Goal: Task Accomplishment & Management: Complete application form

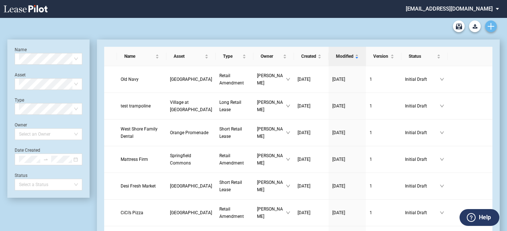
click at [495, 25] on link "Create new document" at bounding box center [491, 26] width 12 height 12
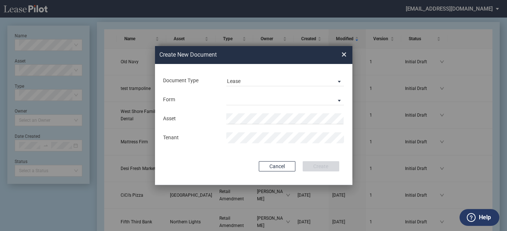
click at [256, 106] on md-input-container "Form Long Retail Lease Short Retail Lease" at bounding box center [253, 100] width 183 height 12
click at [253, 98] on md-select "Long Retail Lease Short Retail Lease" at bounding box center [285, 99] width 118 height 11
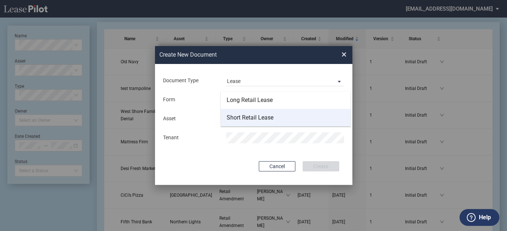
click at [247, 115] on div "Short Retail Lease" at bounding box center [250, 118] width 47 height 8
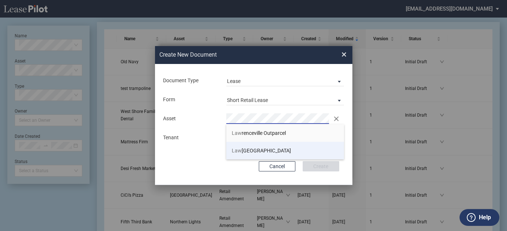
click at [258, 152] on span "Law renceville Town Center" at bounding box center [261, 151] width 59 height 6
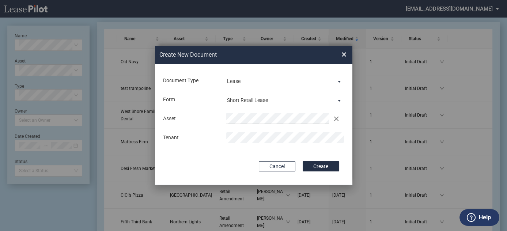
click at [303, 161] on button "Create" at bounding box center [321, 166] width 37 height 10
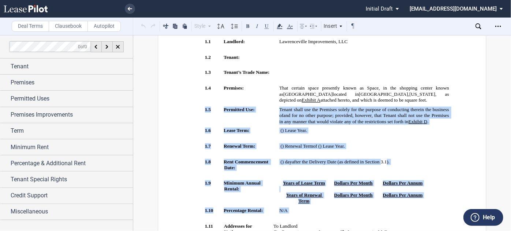
drag, startPoint x: 149, startPoint y: 214, endPoint x: 114, endPoint y: 241, distance: 45.1
click at [114, 231] on html ".bocls-1{fill:#26354a;fill-rule:evenodd} Loading... × Pending... Pending... Ini…" at bounding box center [255, 115] width 511 height 231
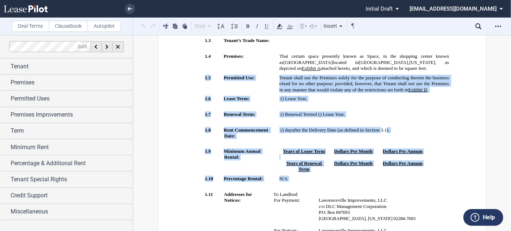
click at [402, 154] on span "Dollars Per Annum" at bounding box center [403, 151] width 40 height 5
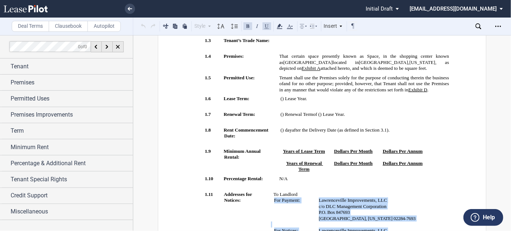
drag, startPoint x: 435, startPoint y: 213, endPoint x: 447, endPoint y: 247, distance: 36.1
click at [447, 231] on html ".bocls-1{fill:#26354a;fill-rule:evenodd} Loading... × Pending... Pending... Ini…" at bounding box center [255, 115] width 511 height 231
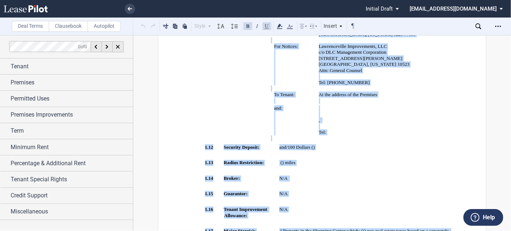
click at [438, 86] on p "﻿" at bounding box center [360, 89] width 178 height 6
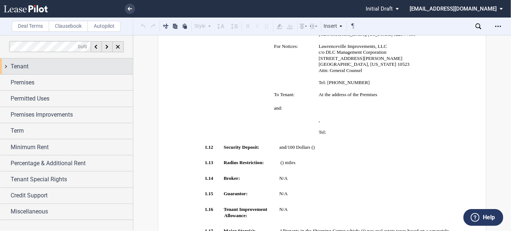
click at [27, 63] on span "Tenant" at bounding box center [20, 66] width 18 height 9
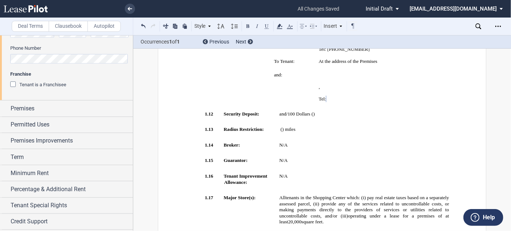
scroll to position [233, 0]
click at [67, 104] on div "Premises" at bounding box center [72, 108] width 122 height 9
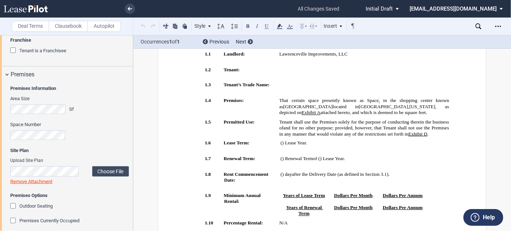
scroll to position [299, 0]
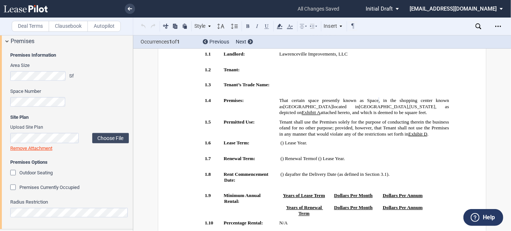
click at [76, 187] on span "Premises Currently Occupied" at bounding box center [49, 187] width 60 height 5
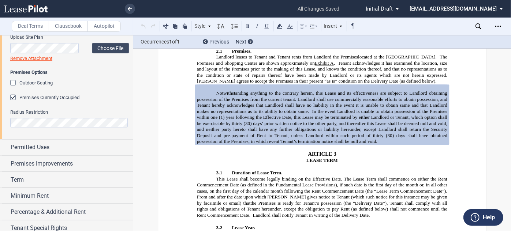
scroll to position [399, 0]
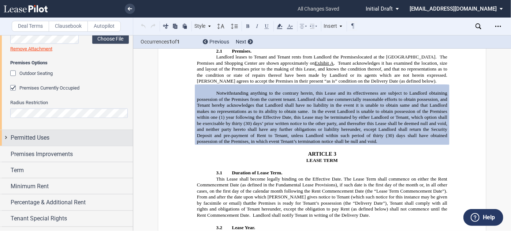
click at [60, 134] on div "Permitted Uses" at bounding box center [72, 138] width 122 height 9
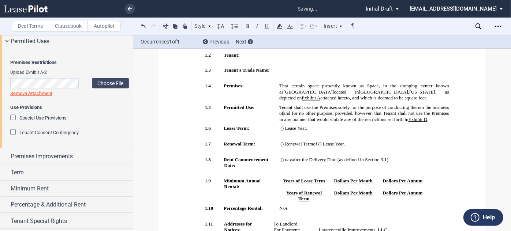
scroll to position [499, 0]
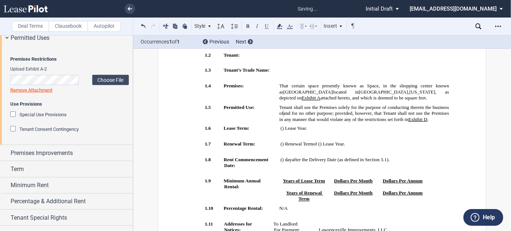
click at [57, 117] on span "Special Use Provisions" at bounding box center [42, 114] width 47 height 5
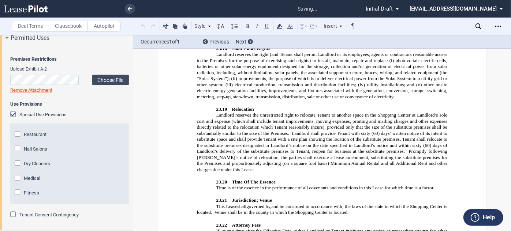
scroll to position [5541, 0]
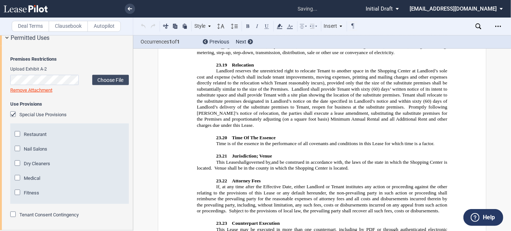
click at [36, 137] on span "Restaurant" at bounding box center [35, 134] width 23 height 5
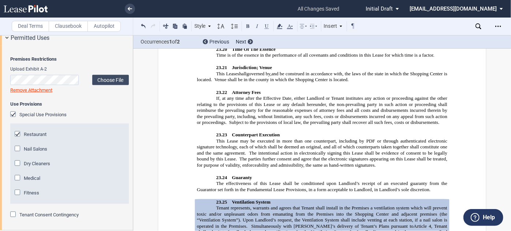
scroll to position [5641, 0]
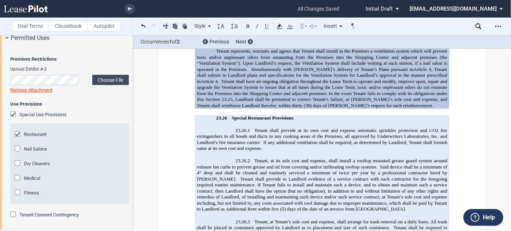
scroll to position [5807, 0]
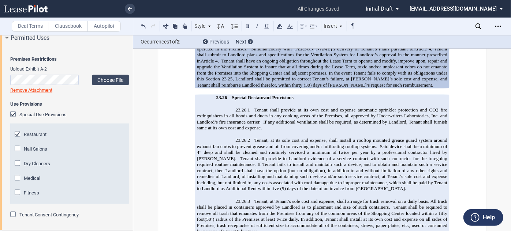
drag, startPoint x: 273, startPoint y: 189, endPoint x: 222, endPoint y: 98, distance: 104.6
click at [222, 98] on div "!!SET_LEVEL_2!! !!Heading 3!! 23.26 Special Restaurant Provisions !!SET_LEVEL_3…" at bounding box center [322, 235] width 250 height 280
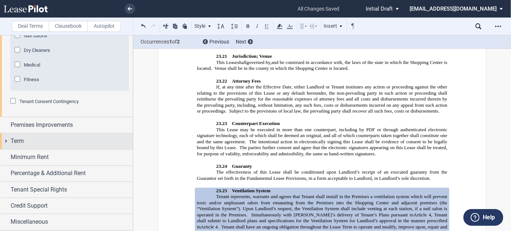
scroll to position [651, 0]
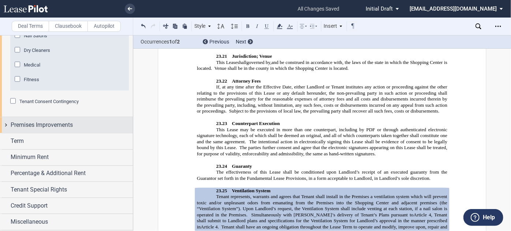
click at [56, 128] on span "Premises Improvements" at bounding box center [42, 125] width 62 height 9
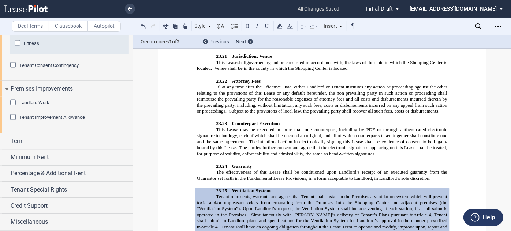
scroll to position [684, 0]
click at [39, 106] on span "Landlord Work" at bounding box center [34, 102] width 30 height 5
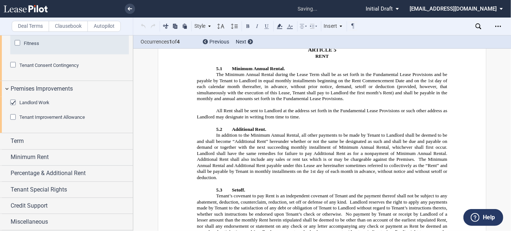
scroll to position [559, 0]
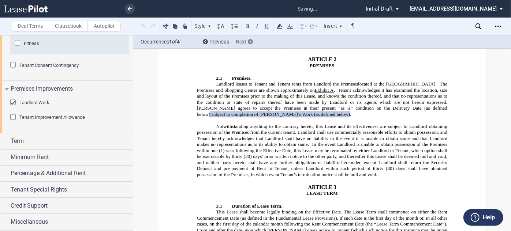
click at [248, 40] on div "Next" at bounding box center [244, 41] width 17 height 7
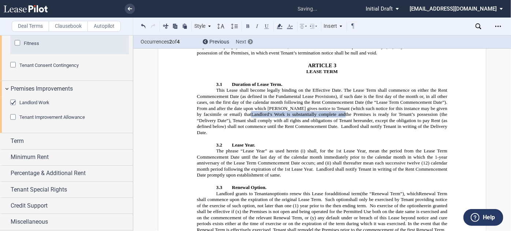
click at [248, 40] on div "Next" at bounding box center [244, 41] width 17 height 7
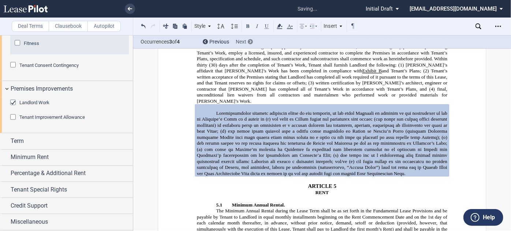
scroll to position [1053, 0]
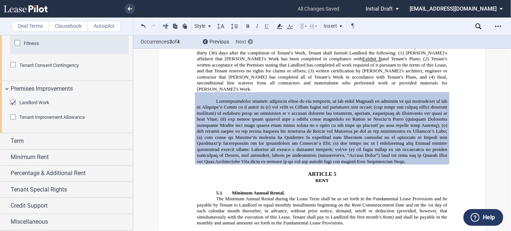
click at [248, 40] on div "Next" at bounding box center [244, 41] width 17 height 7
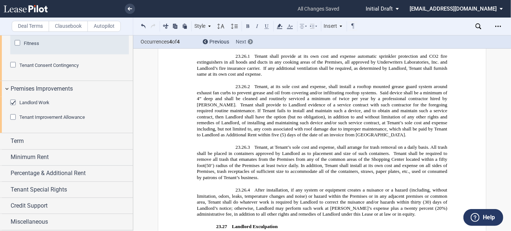
scroll to position [6237, 0]
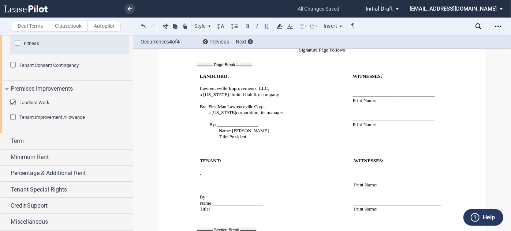
click at [60, 120] on span "Tenant Improvement Allowance" at bounding box center [51, 117] width 65 height 5
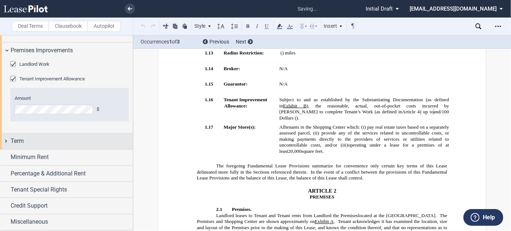
scroll to position [717, 0]
click at [69, 143] on div "Term" at bounding box center [66, 142] width 133 height 16
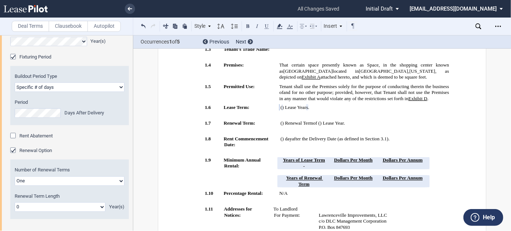
scroll to position [851, 0]
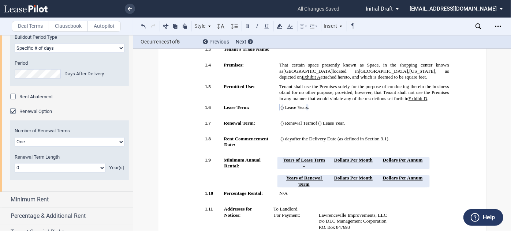
click at [59, 86] on div "Buildout Period Type Earlier of days/opening Specific # of days Period Days Aft…" at bounding box center [69, 56] width 119 height 59
click at [59, 53] on select "Earlier of days/opening Specific # of days" at bounding box center [70, 48] width 110 height 10
select select "earlier of days"
click at [15, 53] on select "Earlier of days/opening Specific # of days" at bounding box center [70, 48] width 110 height 10
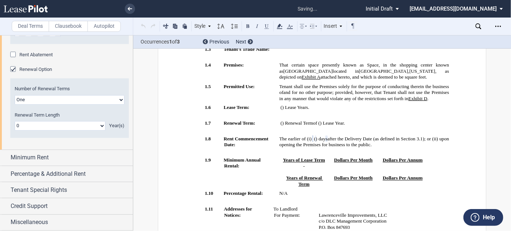
scroll to position [917, 0]
click at [77, 131] on select "0 1 2 3 4 5 6 7 8 9 10 11 12 13 14 15 16 17 18 19 20" at bounding box center [60, 126] width 91 height 10
select select "number:5"
click at [15, 131] on select "0 1 2 3 4 5 6 7 8 9 10 11 12 13 14 15 16 17 18 19 20" at bounding box center [60, 126] width 91 height 10
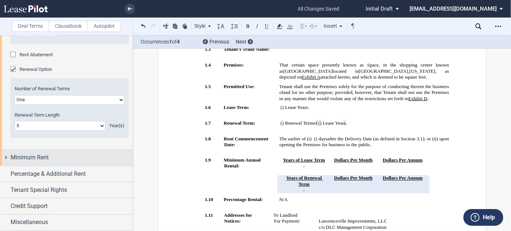
click at [83, 162] on div "Minimum Rent" at bounding box center [72, 157] width 122 height 9
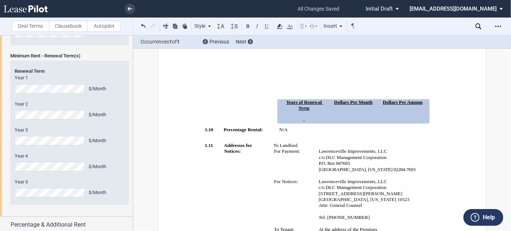
scroll to position [1349, 0]
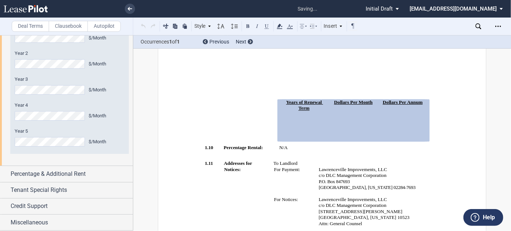
click at [117, 119] on div "$/Month" at bounding box center [107, 116] width 36 height 7
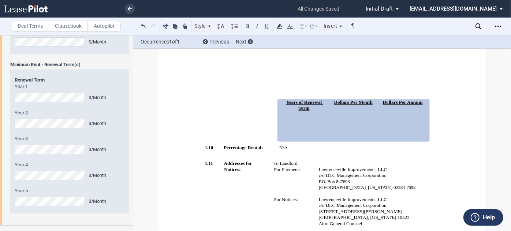
scroll to position [1381, 0]
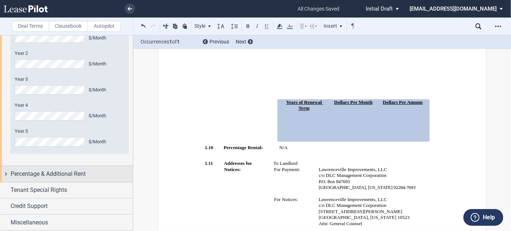
click at [98, 173] on div "Percentage & Additional Rent" at bounding box center [72, 174] width 122 height 9
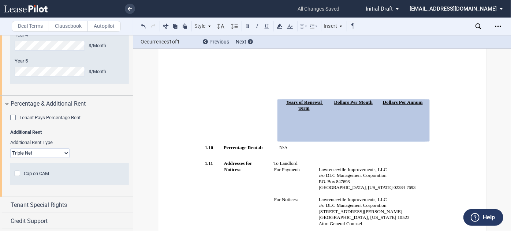
scroll to position [1466, 0]
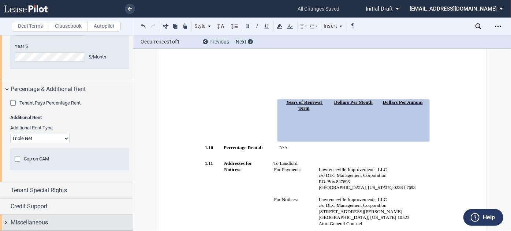
click at [60, 220] on div "Miscellaneous" at bounding box center [72, 222] width 122 height 9
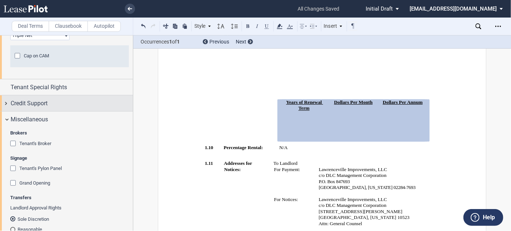
scroll to position [1566, 0]
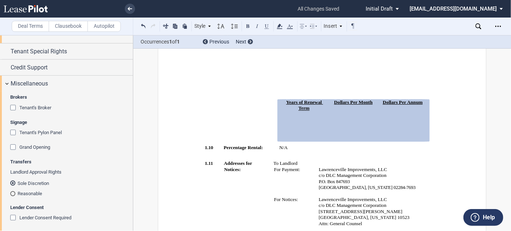
click at [21, 100] on b "Brokers" at bounding box center [18, 96] width 17 height 5
click at [21, 110] on span "Tenant's Broker" at bounding box center [35, 107] width 32 height 5
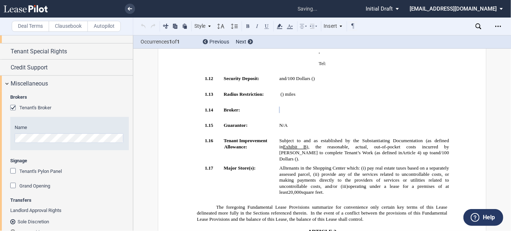
scroll to position [1633, 0]
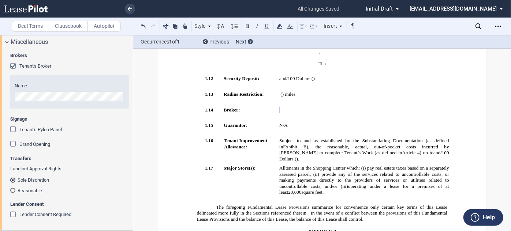
click at [43, 141] on div "Tenant's Pylon Panel Tenant's Pylon Panel Exhibit Choose File Loading Remove At…" at bounding box center [69, 133] width 119 height 15
click at [42, 132] on span "Tenant's Pylon Panel" at bounding box center [40, 129] width 42 height 5
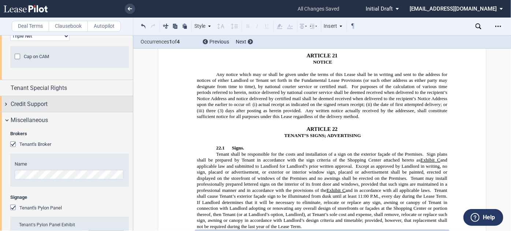
scroll to position [1526, 0]
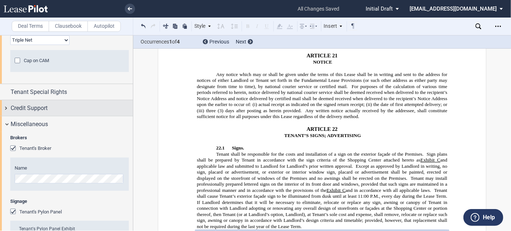
click at [56, 116] on div "Credit Support" at bounding box center [66, 108] width 133 height 16
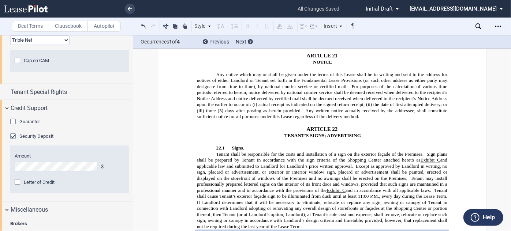
click at [27, 124] on span "Guarantor" at bounding box center [29, 121] width 20 height 5
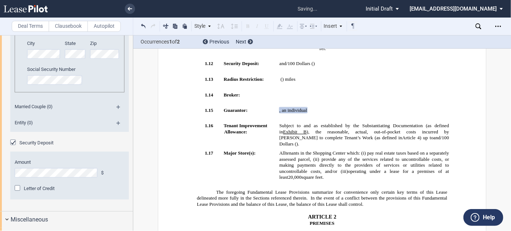
scroll to position [1725, 0]
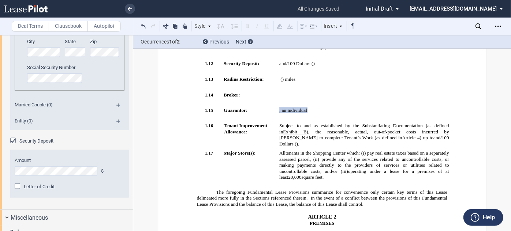
click at [118, 112] on md-icon at bounding box center [121, 108] width 10 height 9
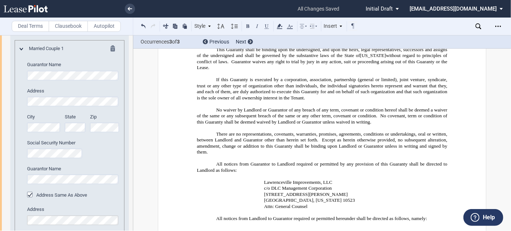
scroll to position [1659, 0]
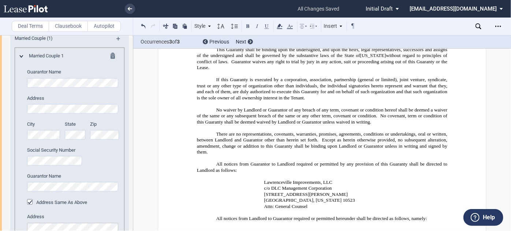
click at [117, 30] on md-icon at bounding box center [121, 25] width 10 height 9
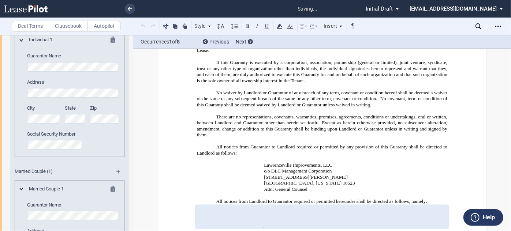
scroll to position [1759, 0]
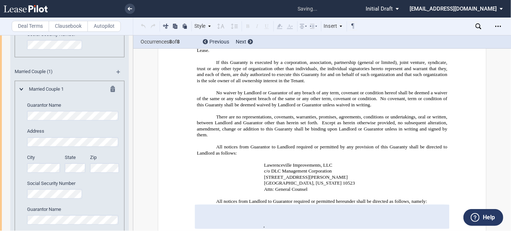
click at [8, 146] on div "Guarantor Guarantor Info: Individual (1) Individual 1 Guarantor Name Address Ci…" at bounding box center [66, 155] width 133 height 545
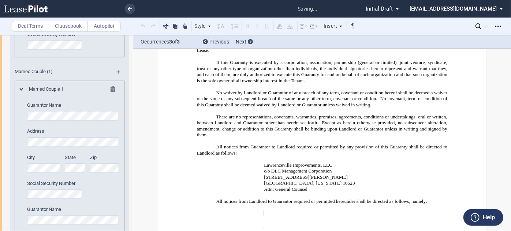
click at [11, 177] on div "Guarantor Info: Individual (1) Individual 1 Guarantor Name Address City State" at bounding box center [69, 123] width 119 height 451
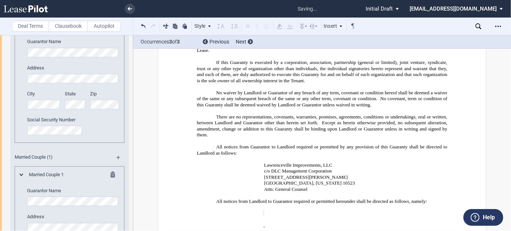
scroll to position [1659, 0]
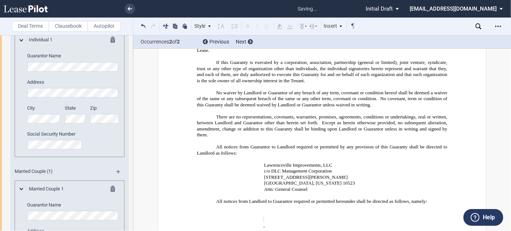
click at [24, 131] on div "Individual 1 Guarantor Name Address City State Zip" at bounding box center [70, 93] width 100 height 113
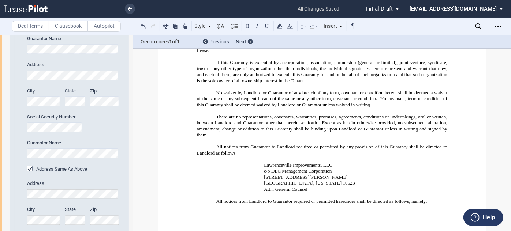
scroll to position [1958, 0]
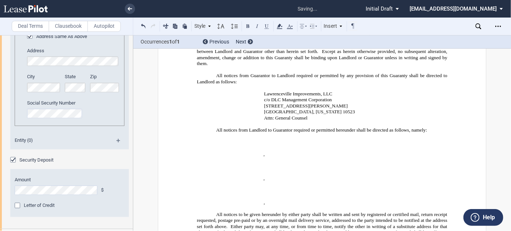
scroll to position [2058, 0]
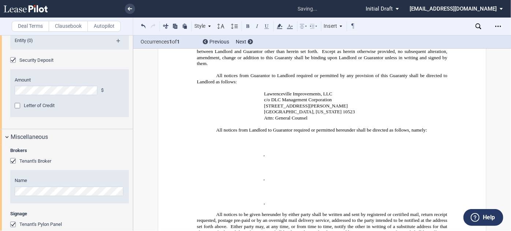
click at [41, 95] on div "Amount $" at bounding box center [70, 86] width 110 height 19
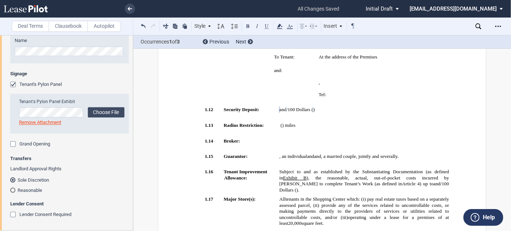
scroll to position [2237, 0]
click at [14, 84] on div "Tenant's Pylon Panel" at bounding box center [13, 85] width 7 height 7
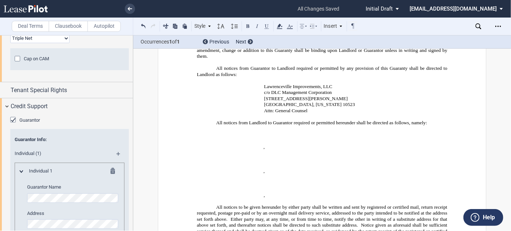
scroll to position [1527, 0]
click at [45, 95] on span "Tenant Special Rights" at bounding box center [39, 91] width 56 height 9
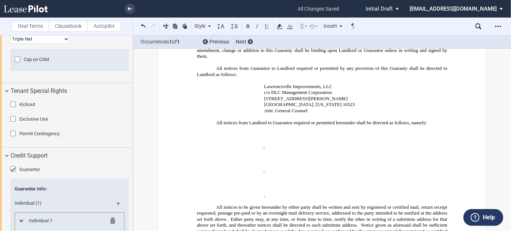
click at [30, 122] on span "Exclusive Use" at bounding box center [33, 118] width 29 height 5
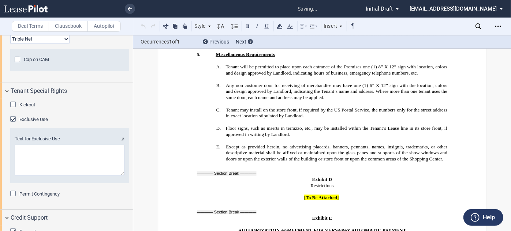
scroll to position [5648, 0]
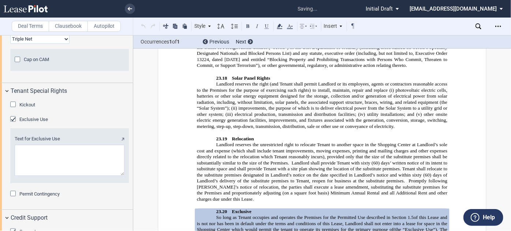
click at [46, 176] on textarea "Text for Exclusive Use" at bounding box center [70, 160] width 110 height 31
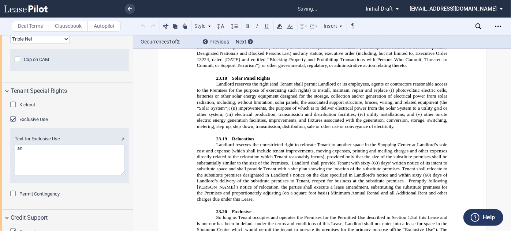
type textarea "a"
type textarea "t"
type textarea "an ice cream shop primarily serving ice cream"
drag, startPoint x: 295, startPoint y: 86, endPoint x: 280, endPoint y: 85, distance: 15.0
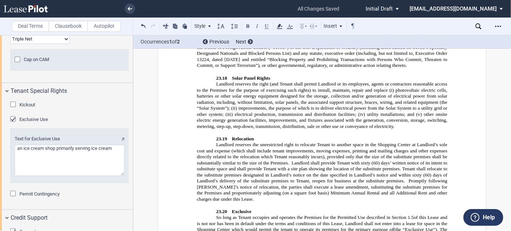
drag, startPoint x: 295, startPoint y: 86, endPoint x: 263, endPoint y: 83, distance: 32.3
drag, startPoint x: 317, startPoint y: 85, endPoint x: 307, endPoint y: 85, distance: 9.9
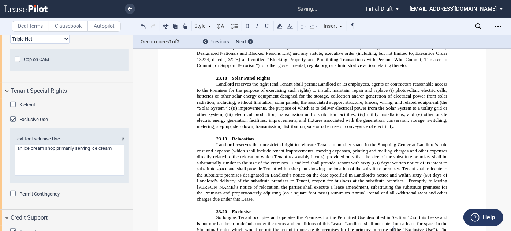
click at [482, 23] on div "Download Share Document Print Create a New Version Import Changes Compare Expre…" at bounding box center [492, 26] width 35 height 12
click at [480, 25] on icon at bounding box center [478, 26] width 6 height 6
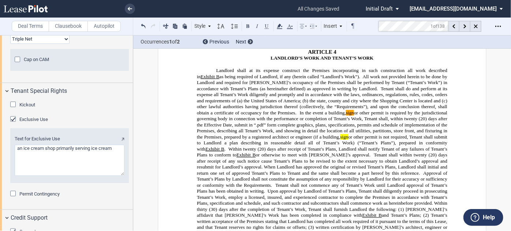
scroll to position [988, 0]
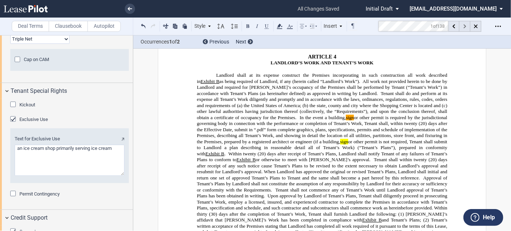
click at [464, 24] on div at bounding box center [464, 26] width 11 height 11
click at [465, 25] on use at bounding box center [464, 27] width 3 height 4
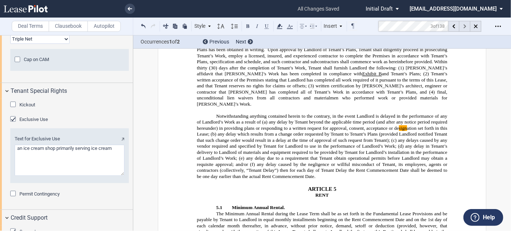
click at [465, 25] on use at bounding box center [464, 27] width 3 height 4
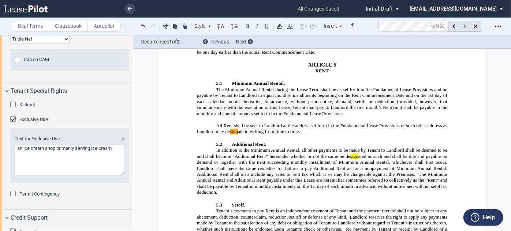
click at [465, 25] on use at bounding box center [464, 27] width 3 height 4
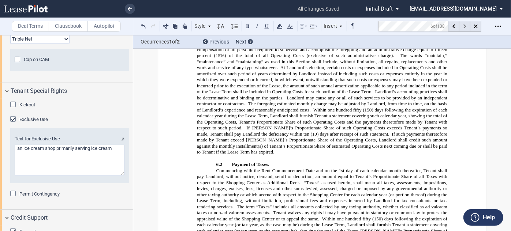
scroll to position [2215, 0]
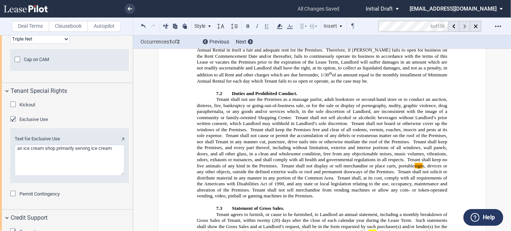
click at [465, 25] on use at bounding box center [464, 27] width 3 height 4
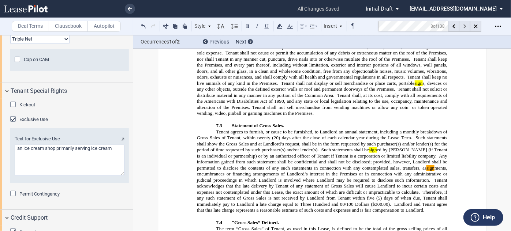
click at [465, 25] on use at bounding box center [464, 27] width 3 height 4
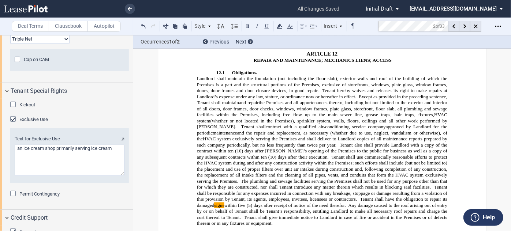
scroll to position [3046, 0]
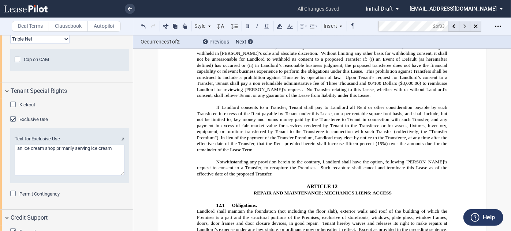
click at [465, 25] on icon at bounding box center [464, 27] width 3 height 4
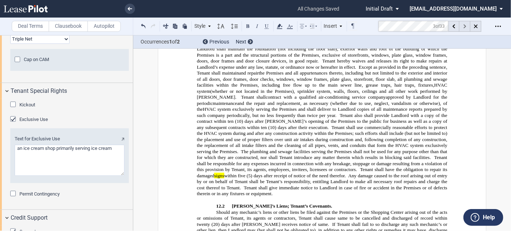
scroll to position [3297, 0]
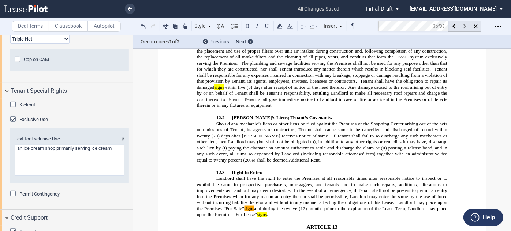
click at [465, 25] on icon at bounding box center [464, 27] width 3 height 4
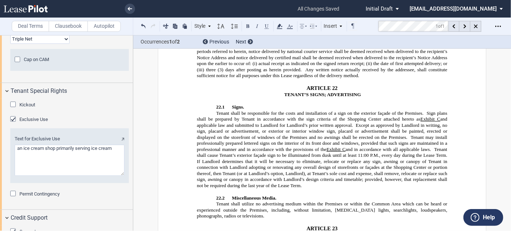
scroll to position [4887, 0]
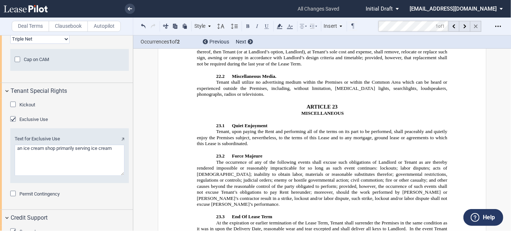
click at [475, 26] on use at bounding box center [476, 27] width 4 height 4
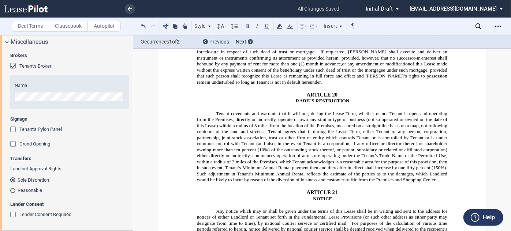
scroll to position [2303, 0]
click at [30, 131] on span "Tenant's Pylon Panel" at bounding box center [40, 129] width 42 height 5
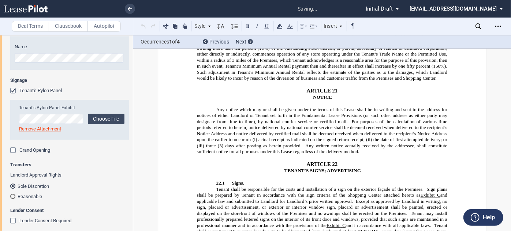
scroll to position [4724, 0]
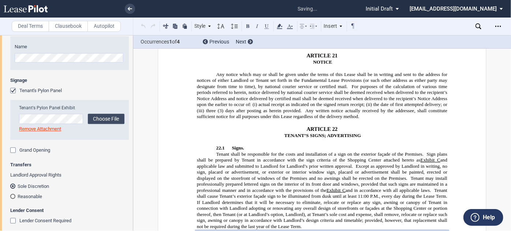
click at [11, 95] on div "Tenant's Pylon Panel" at bounding box center [13, 91] width 7 height 7
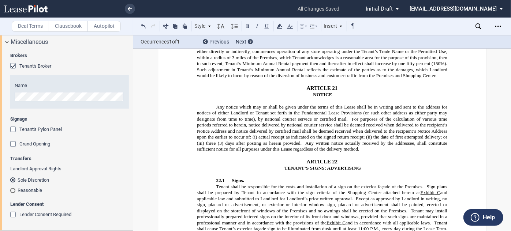
scroll to position [4658, 0]
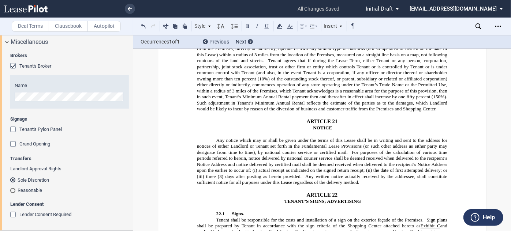
click at [423, 217] on span at bounding box center [424, 219] width 3 height 5
click at [424, 217] on span at bounding box center [424, 219] width 3 height 5
click at [215, 224] on span "Tenant shall have the right, at Tenant’s sole cost and expense, to install its …" at bounding box center [323, 236] width 252 height 24
drag, startPoint x: 226, startPoint y: 89, endPoint x: 295, endPoint y: 89, distance: 68.4
click at [295, 217] on span "Tenant shall have the right, at Tenant’s sole cost and expense, to install its …" at bounding box center [323, 229] width 252 height 24
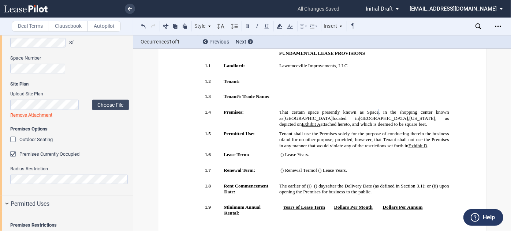
scroll to position [465, 0]
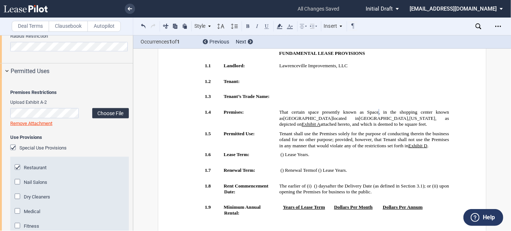
click at [106, 119] on label "Choose File" at bounding box center [110, 113] width 37 height 10
